Goal: Information Seeking & Learning: Learn about a topic

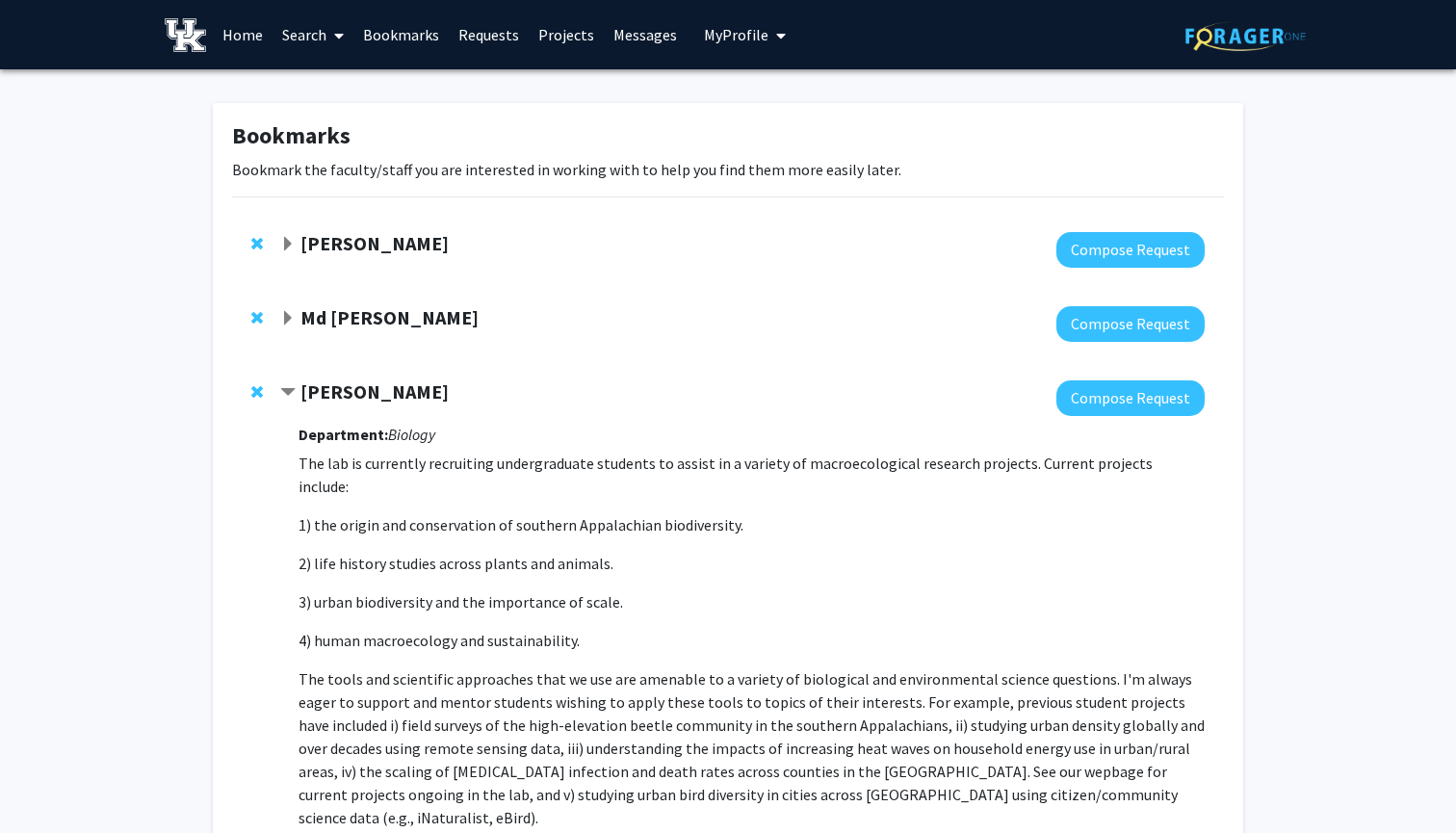
click at [243, 33] on link "Home" at bounding box center [242, 34] width 60 height 68
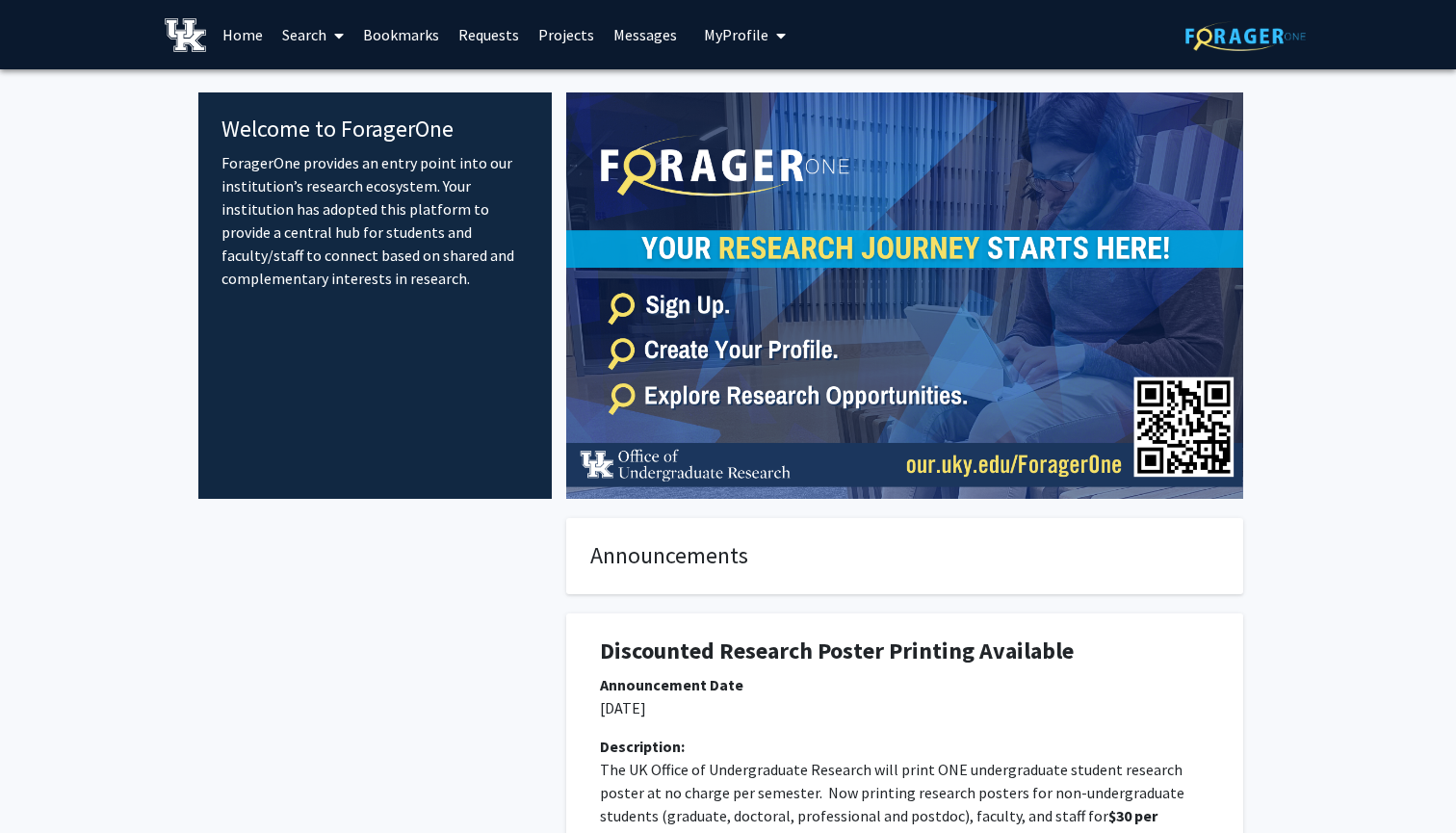
click at [313, 29] on link "Search" at bounding box center [313, 34] width 80 height 68
click at [318, 94] on span "Faculty/Staff" at bounding box center [343, 88] width 141 height 38
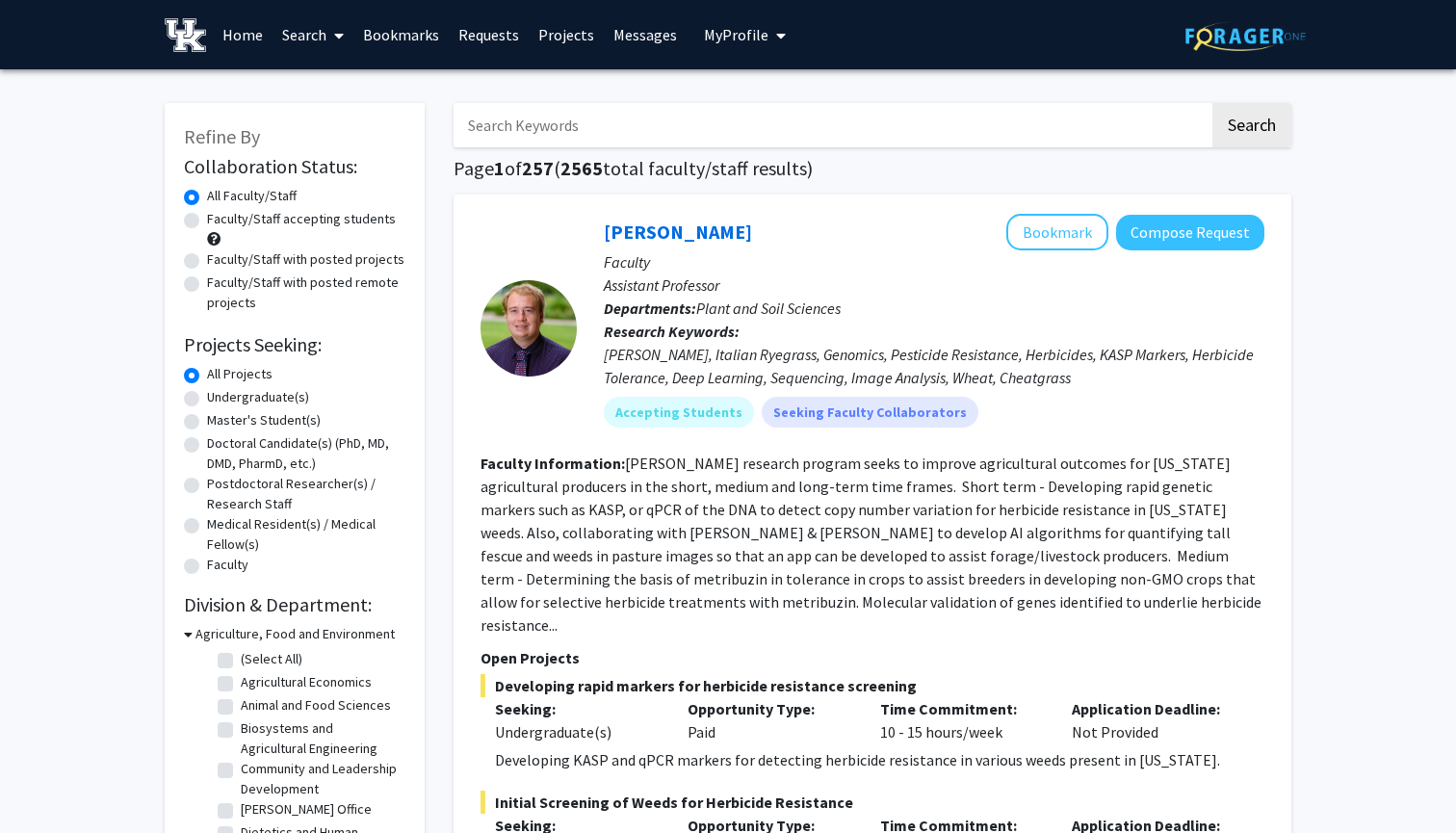
click at [207, 220] on label "Faculty/Staff accepting students" at bounding box center [301, 219] width 188 height 21
click at [207, 220] on input "Faculty/Staff accepting students" at bounding box center [213, 215] width 13 height 13
radio input "true"
click at [199, 404] on div "Undergraduate(s)" at bounding box center [294, 399] width 222 height 24
click at [705, 134] on input "Search Keywords" at bounding box center [831, 125] width 756 height 44
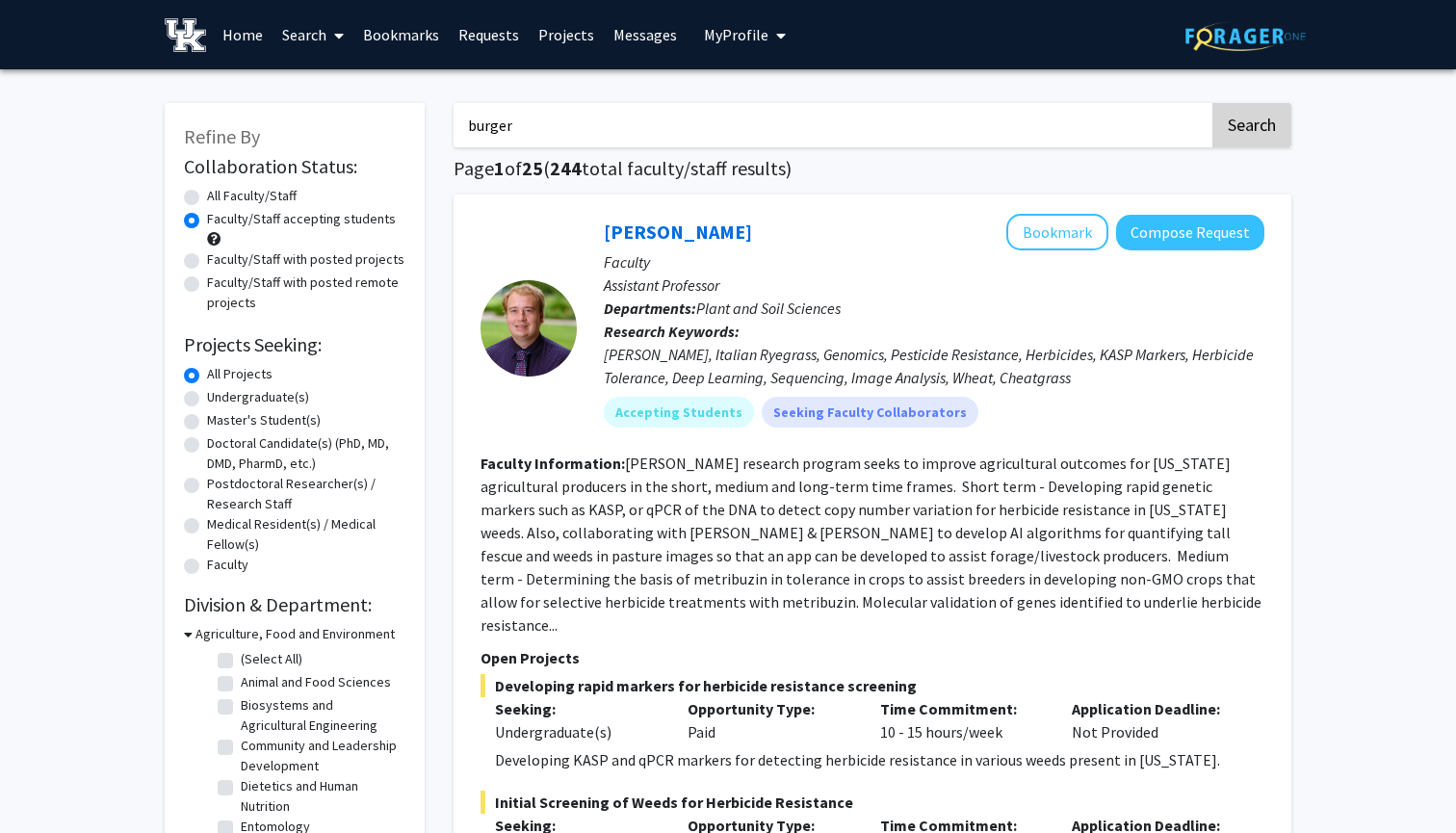
type input "burger"
click at [1272, 137] on button "Search" at bounding box center [1252, 125] width 78 height 44
radio input "true"
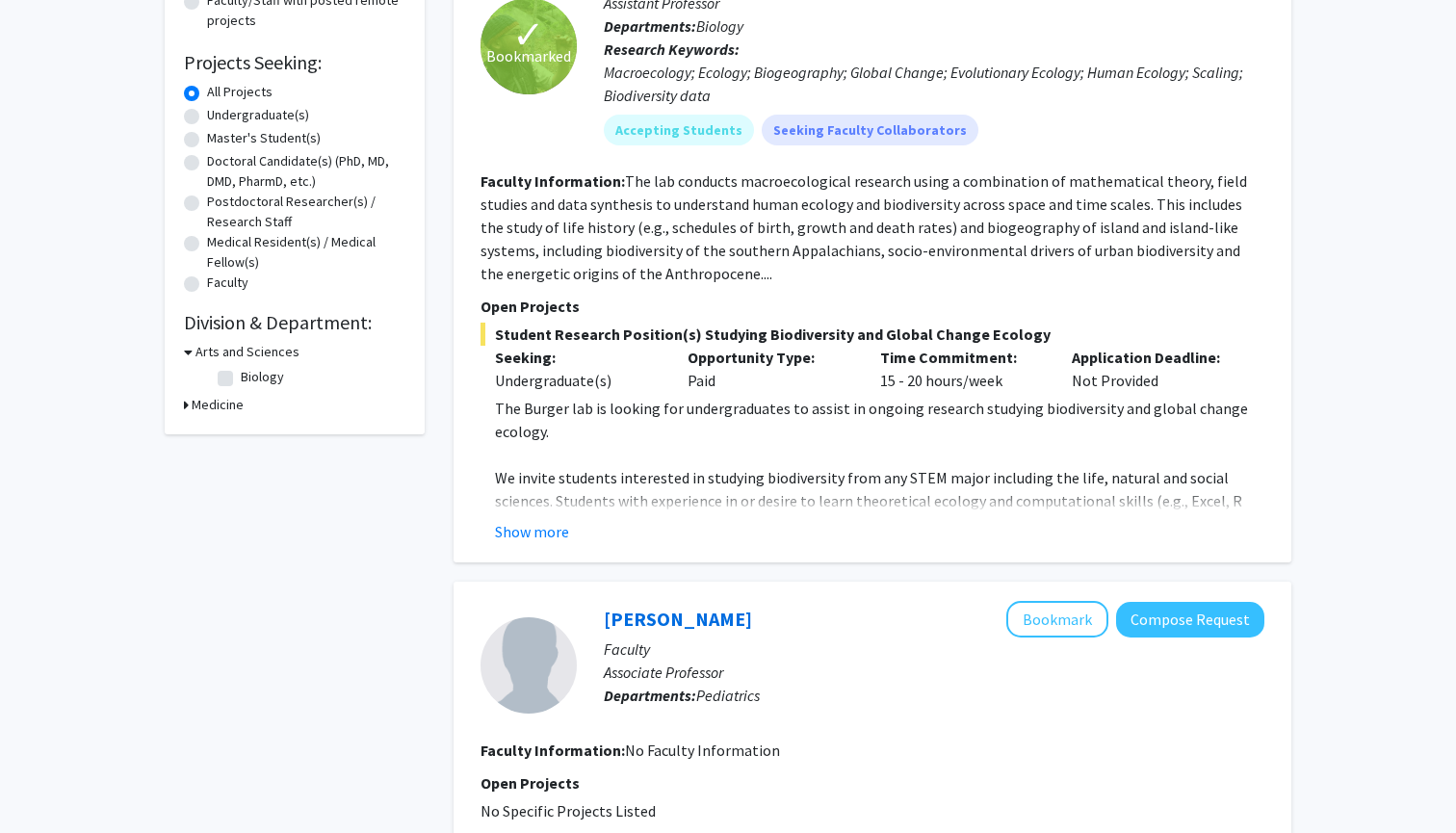
scroll to position [283, 0]
click at [532, 523] on button "Show more" at bounding box center [533, 532] width 75 height 24
